Goal: Task Accomplishment & Management: Use online tool/utility

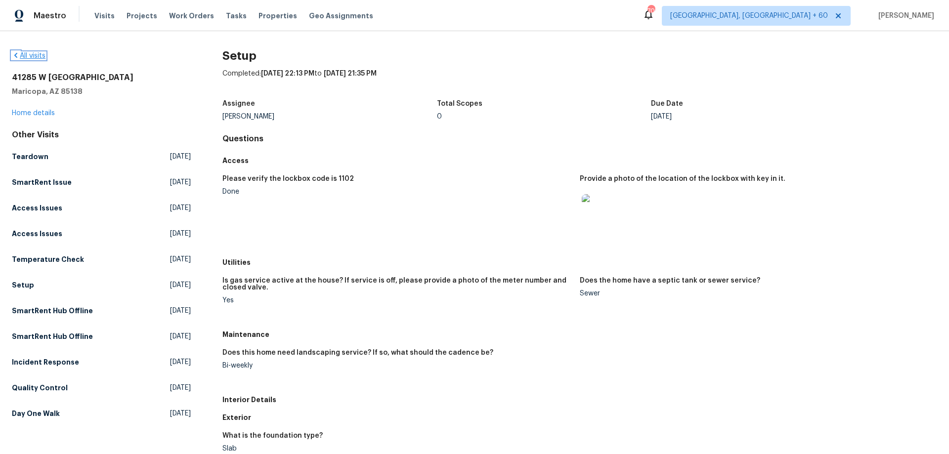
click at [16, 56] on icon at bounding box center [15, 55] width 3 height 5
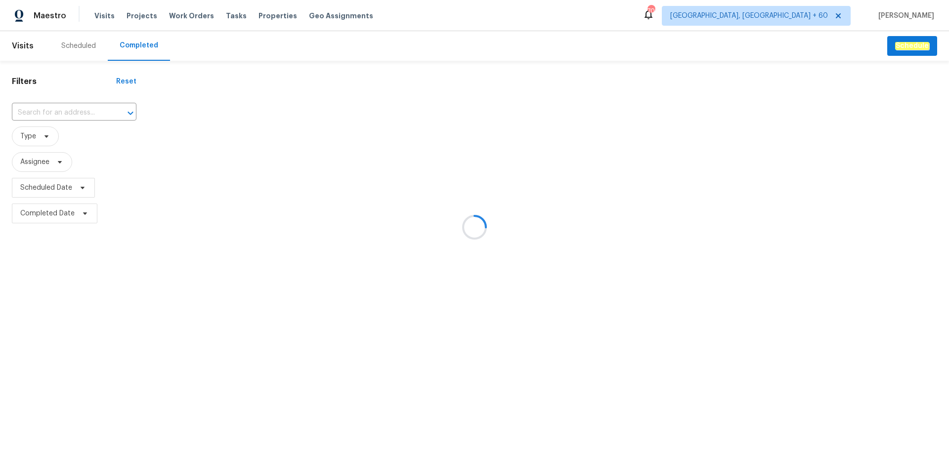
click at [141, 50] on div at bounding box center [474, 227] width 949 height 454
click at [63, 114] on div at bounding box center [474, 227] width 949 height 454
click at [58, 113] on div at bounding box center [474, 227] width 949 height 454
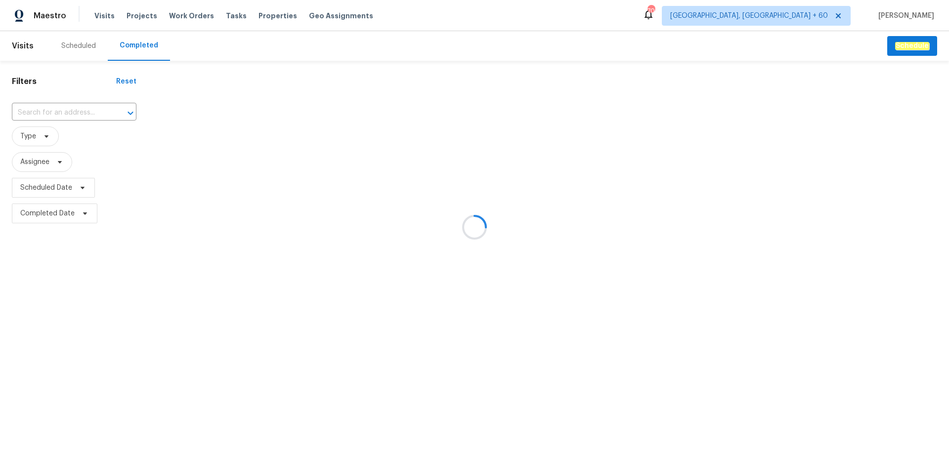
click at [58, 110] on div at bounding box center [474, 227] width 949 height 454
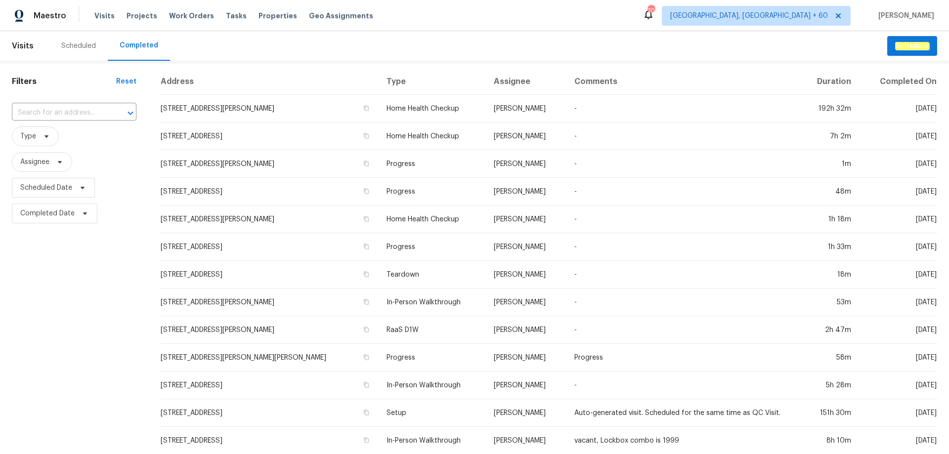
click at [58, 110] on input "text" at bounding box center [60, 112] width 97 height 15
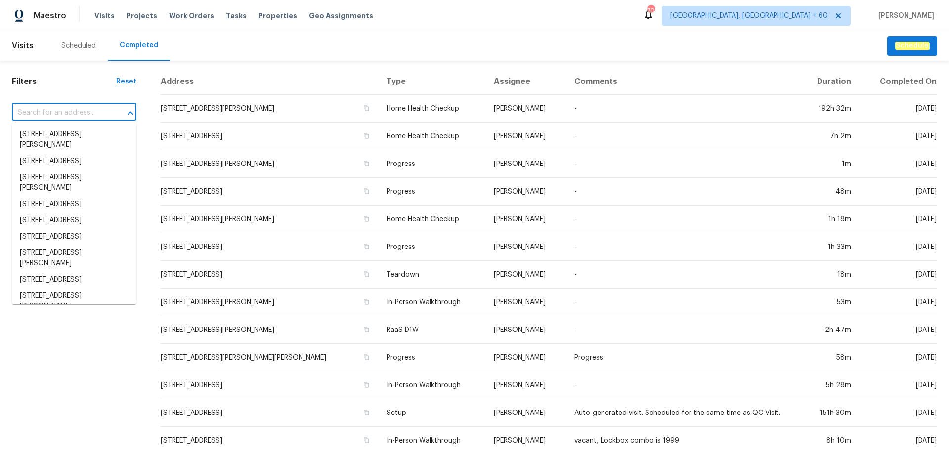
paste input "2725 Bailey Pl NE, Conyers, GA 30013"
type input "2725 Bailey Pl NE, Conyers, GA 30013"
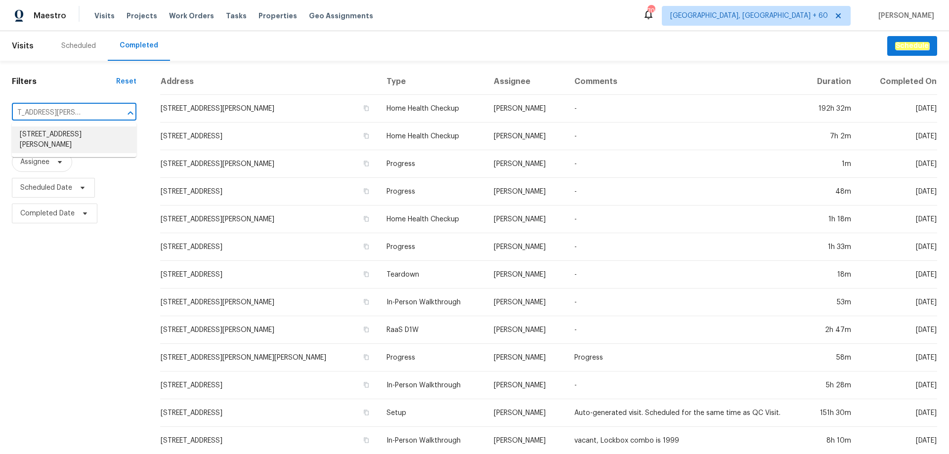
click at [85, 140] on li "2725 Bailey Pl NE, Conyers, GA 30013" at bounding box center [74, 140] width 125 height 27
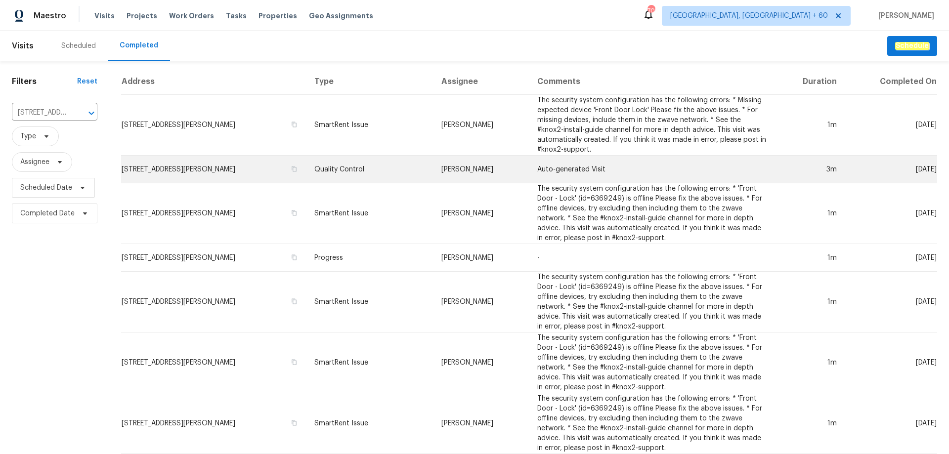
click at [386, 175] on td "Quality Control" at bounding box center [369, 170] width 127 height 28
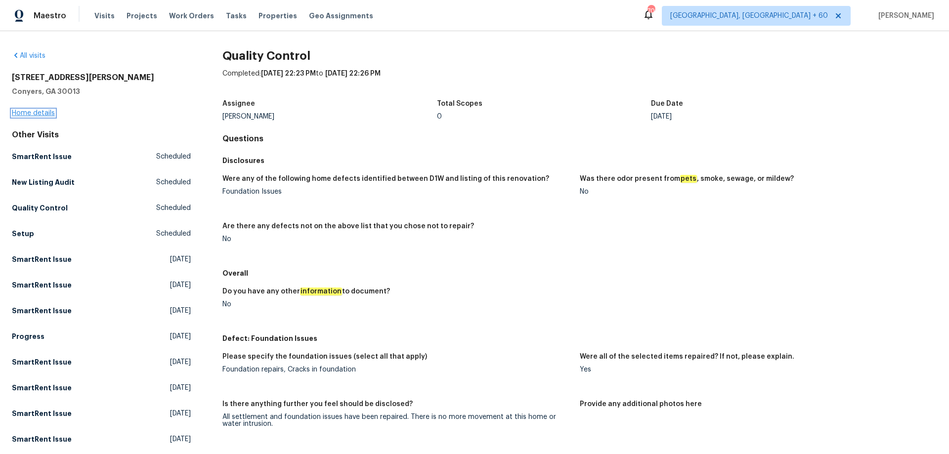
click at [34, 111] on link "Home details" at bounding box center [33, 113] width 43 height 7
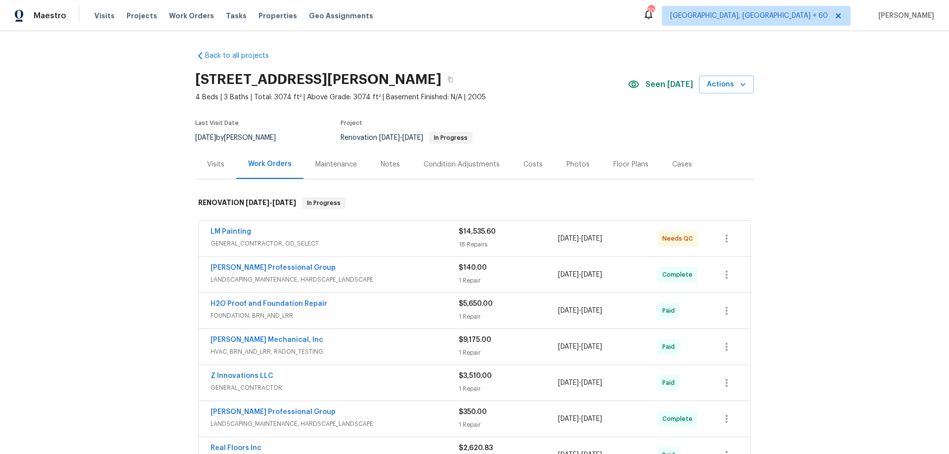
click at [567, 166] on div "Photos" at bounding box center [578, 165] width 23 height 10
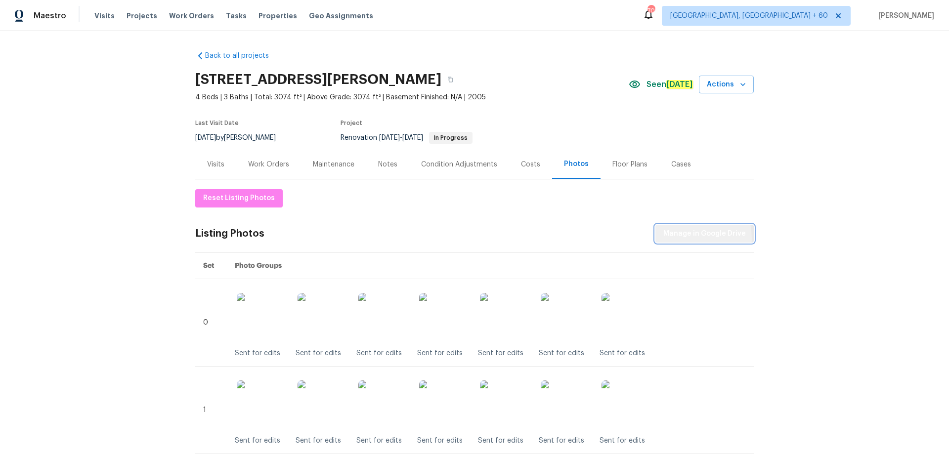
click at [683, 238] on span "Manage in Google Drive" at bounding box center [704, 234] width 83 height 12
